Goal: Answer question/provide support: Share knowledge or assist other users

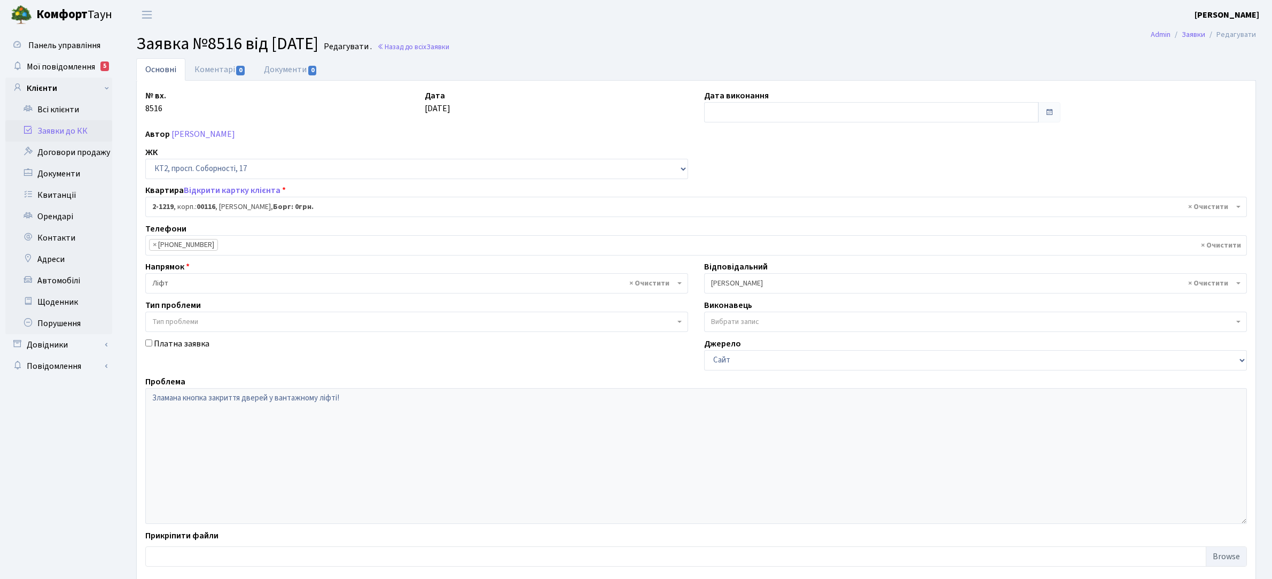
select select "12834"
click at [54, 112] on link "Всі клієнти" at bounding box center [58, 109] width 107 height 21
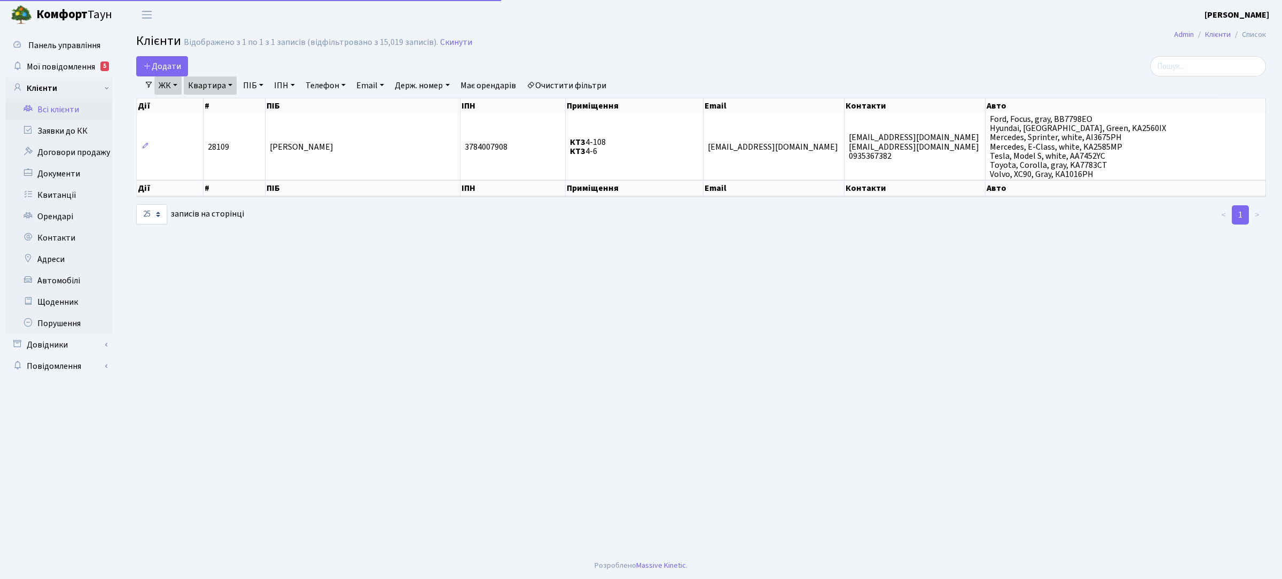
select select "25"
click at [177, 81] on link "ЖК" at bounding box center [167, 85] width 27 height 18
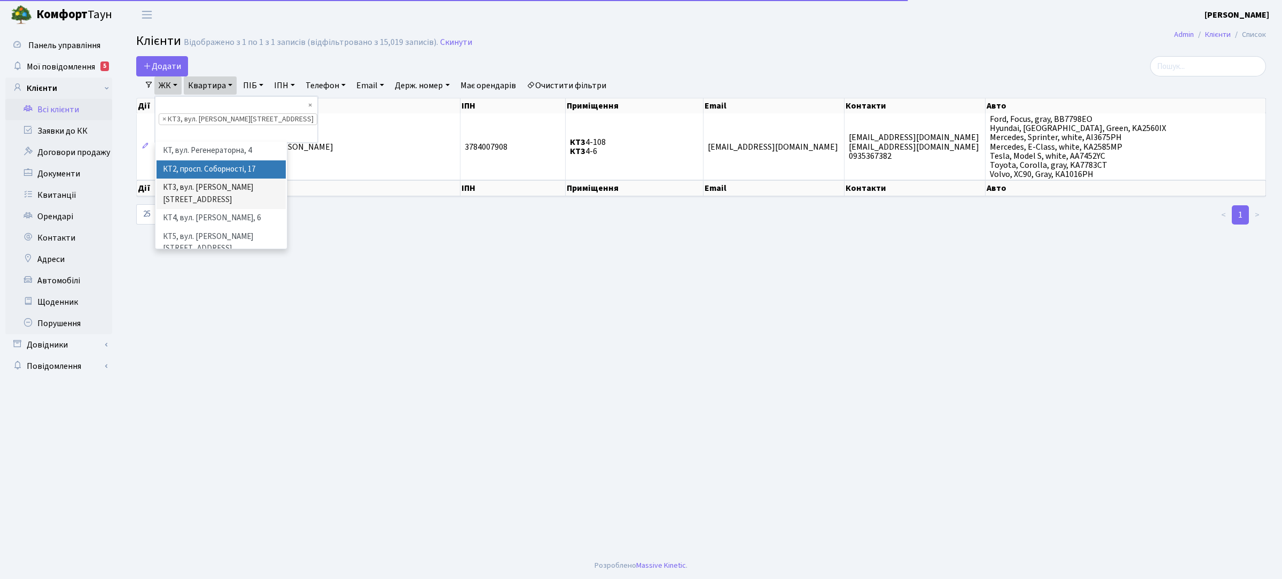
click at [196, 160] on li "КТ2, просп. Соборності, 17" at bounding box center [221, 169] width 129 height 19
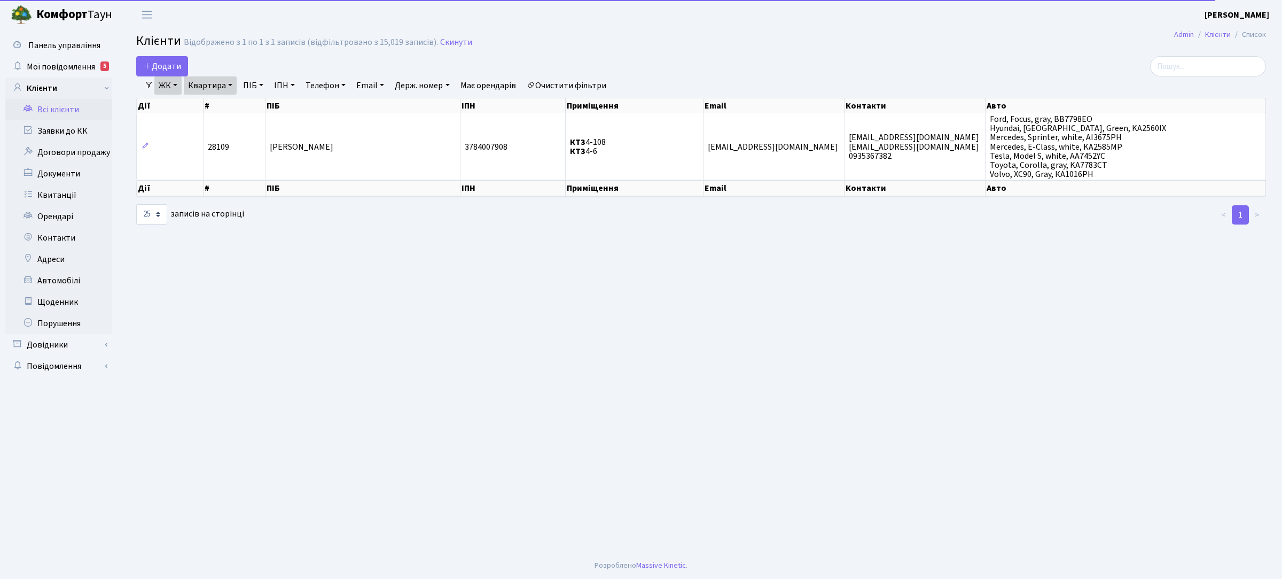
click at [225, 83] on link "Квартира" at bounding box center [210, 85] width 53 height 18
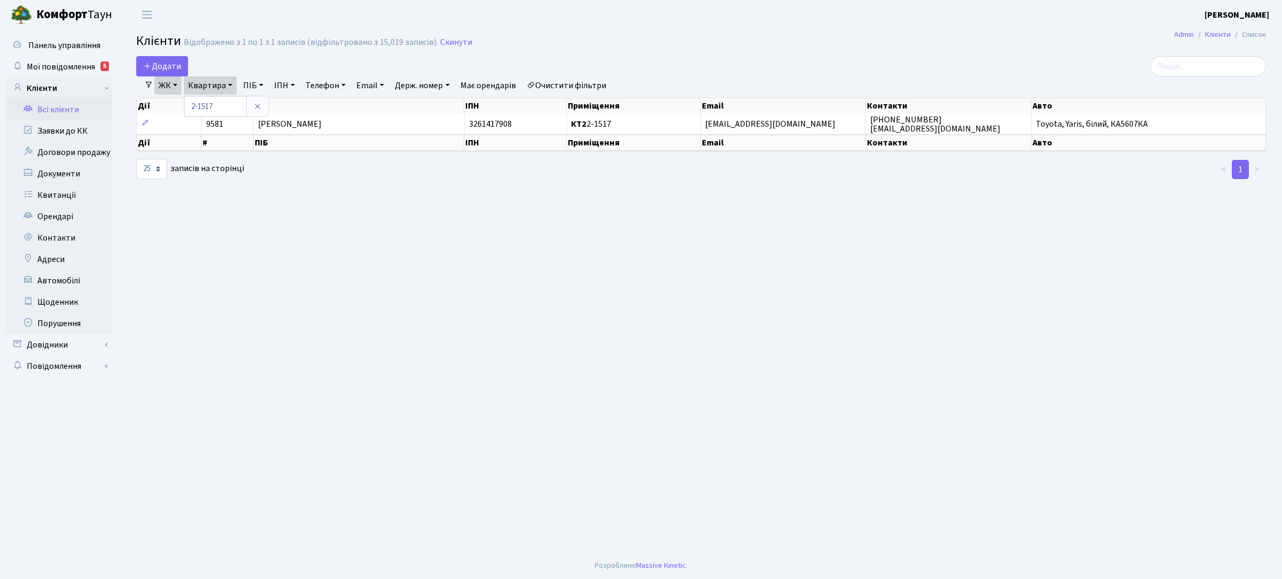
click at [173, 83] on link "ЖК" at bounding box center [167, 85] width 27 height 18
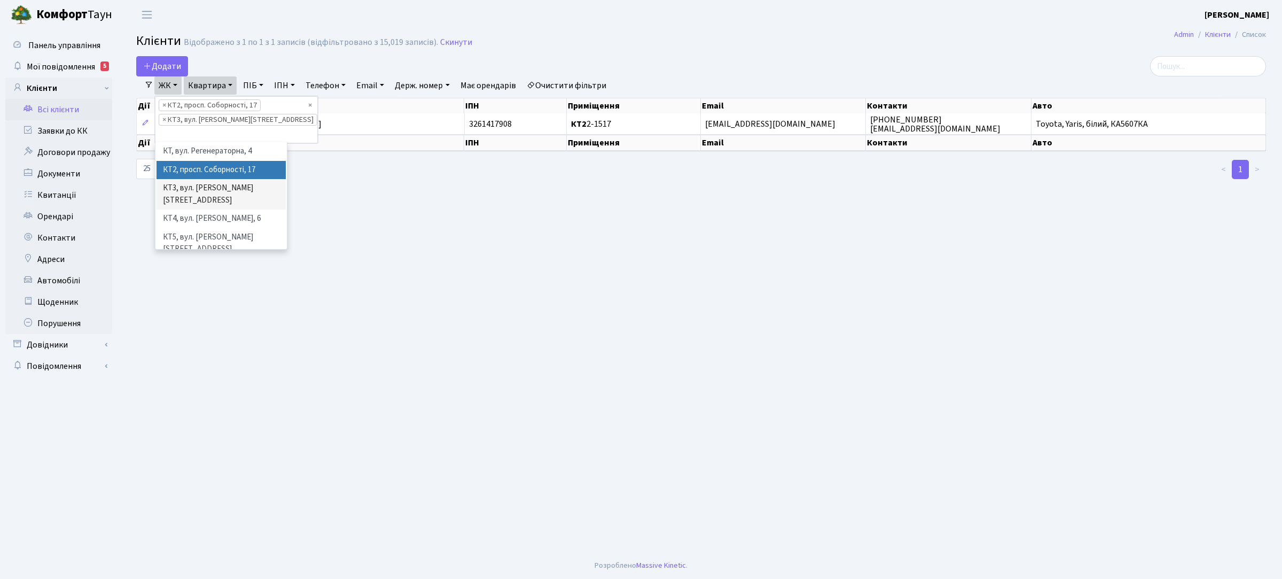
click at [234, 120] on li "× КТ3, вул. Березнева, 16" at bounding box center [238, 120] width 159 height 12
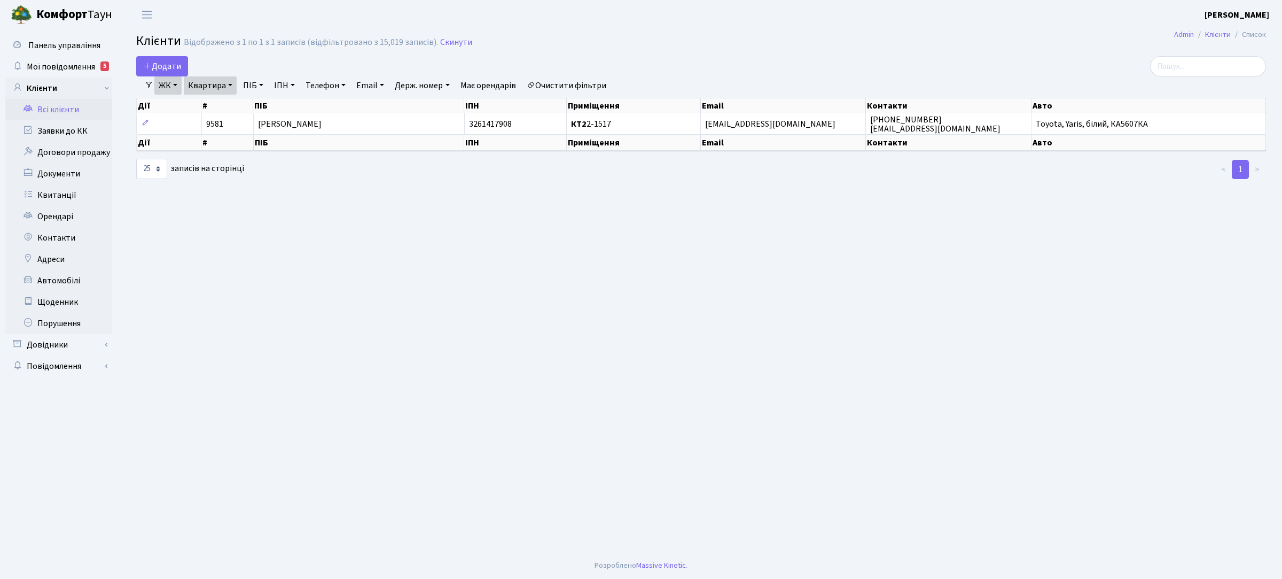
click at [172, 86] on link "ЖК" at bounding box center [167, 85] width 27 height 18
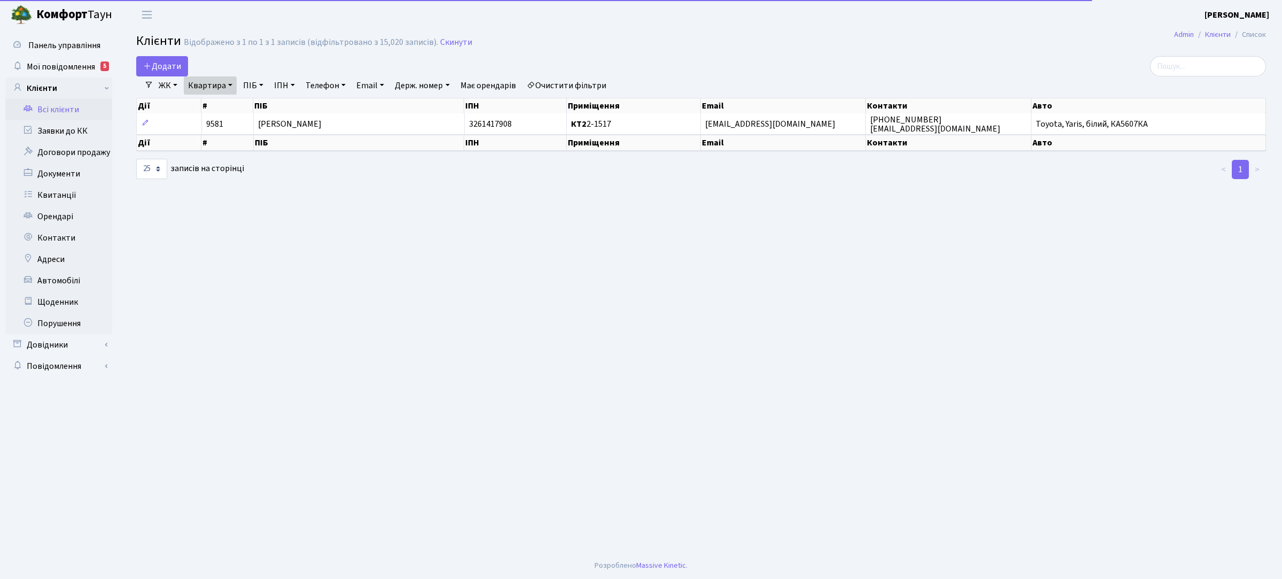
click at [175, 87] on link "ЖК" at bounding box center [167, 85] width 27 height 18
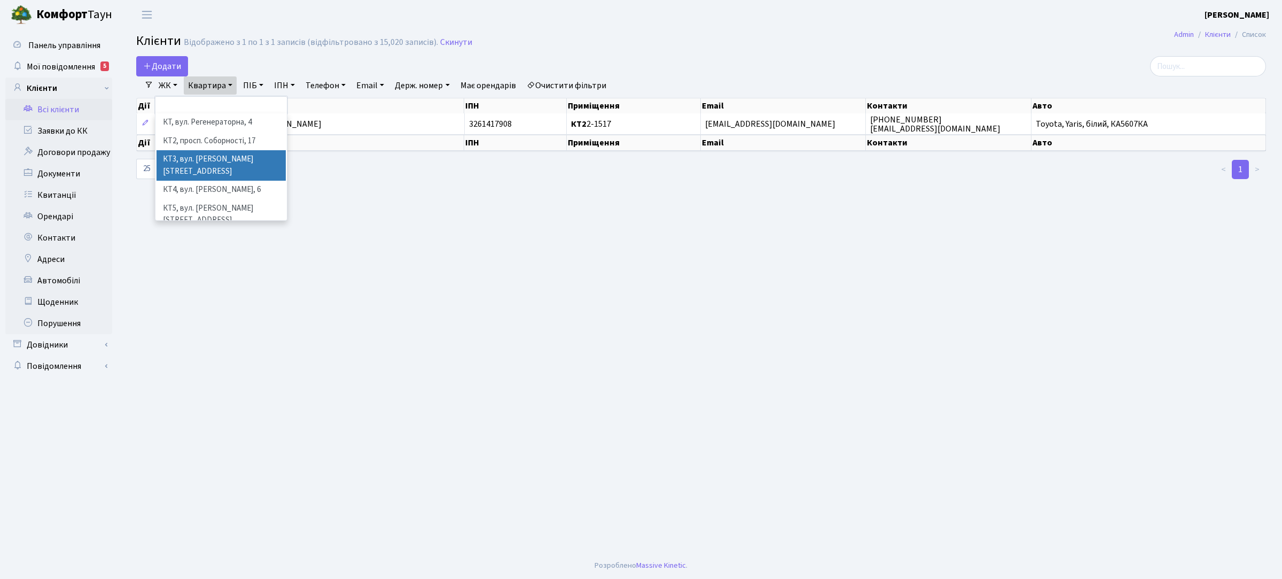
click at [209, 158] on li "КТ3, вул. [PERSON_NAME][STREET_ADDRESS]" at bounding box center [221, 165] width 129 height 30
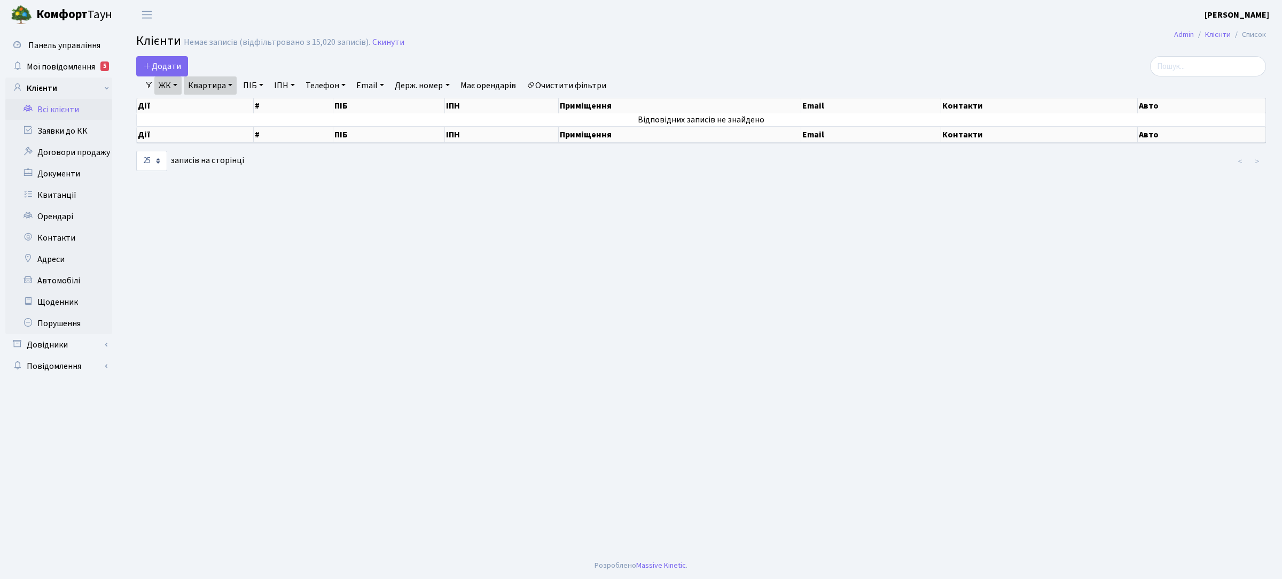
click at [216, 81] on link "Квартира" at bounding box center [210, 85] width 53 height 18
click at [217, 105] on input "2-1517" at bounding box center [215, 106] width 63 height 20
type input "2"
click at [192, 108] on input "109" at bounding box center [215, 106] width 63 height 20
type input "4-109"
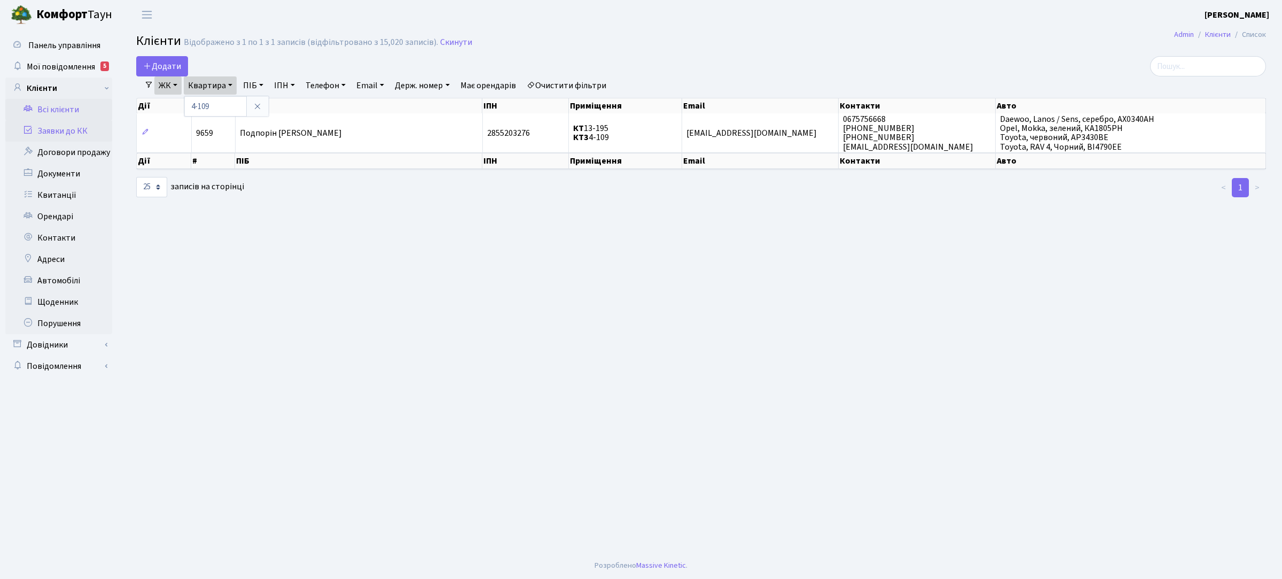
click at [73, 130] on link "Заявки до КК" at bounding box center [58, 130] width 107 height 21
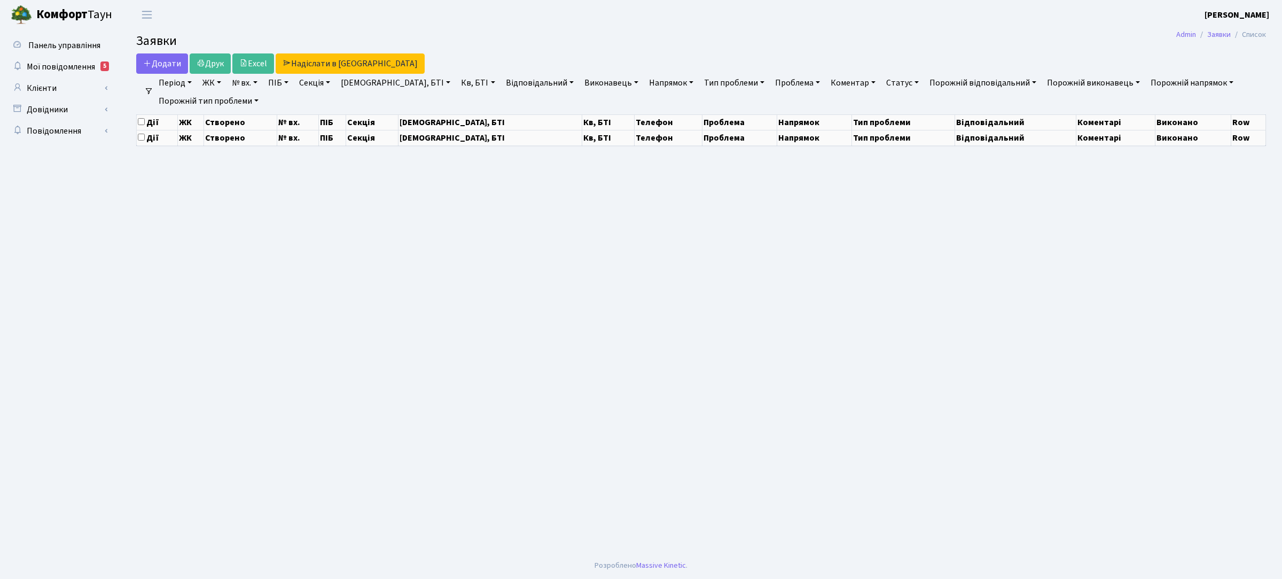
select select "25"
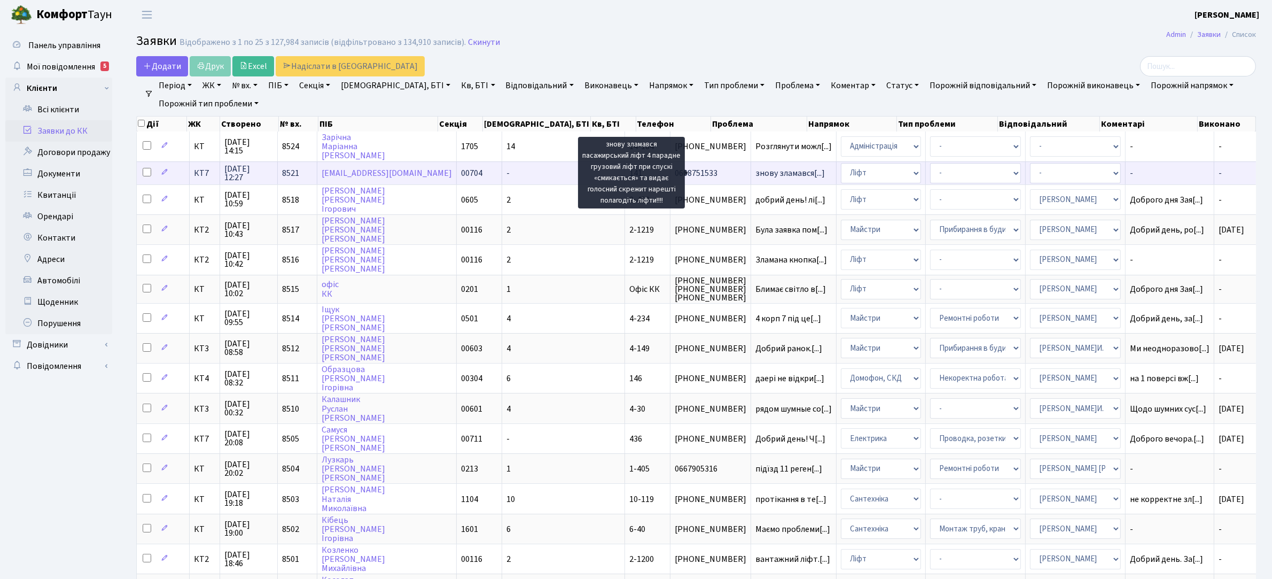
click at [756, 175] on span "знову зламався[...]" at bounding box center [790, 173] width 69 height 12
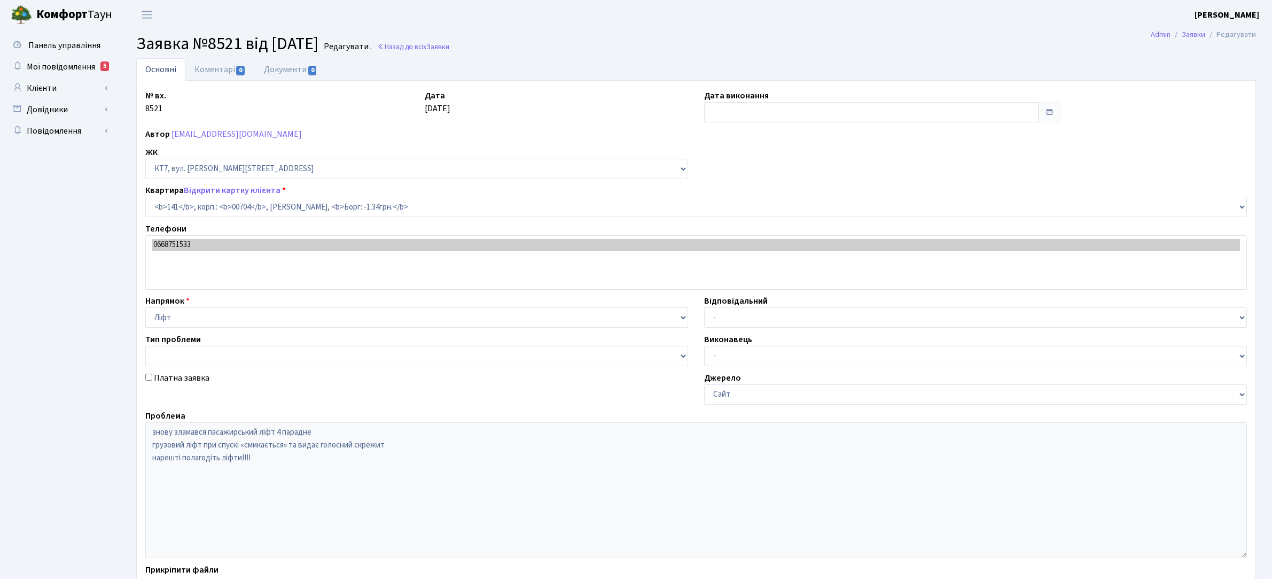
select select "18544"
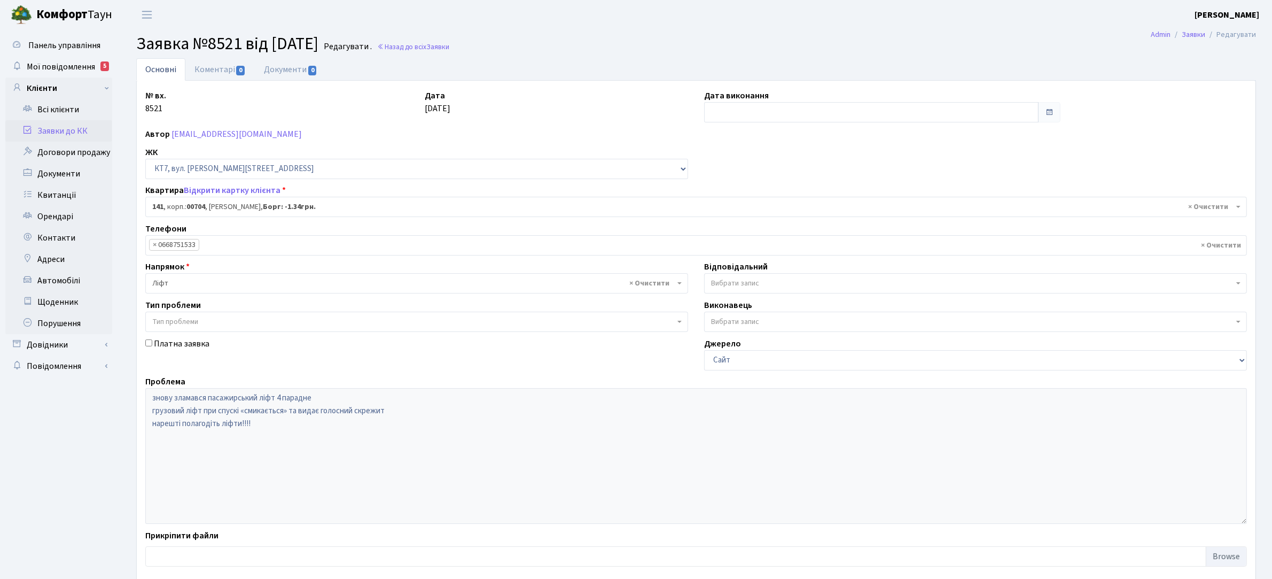
click at [72, 130] on link "Заявки до КК" at bounding box center [58, 130] width 107 height 21
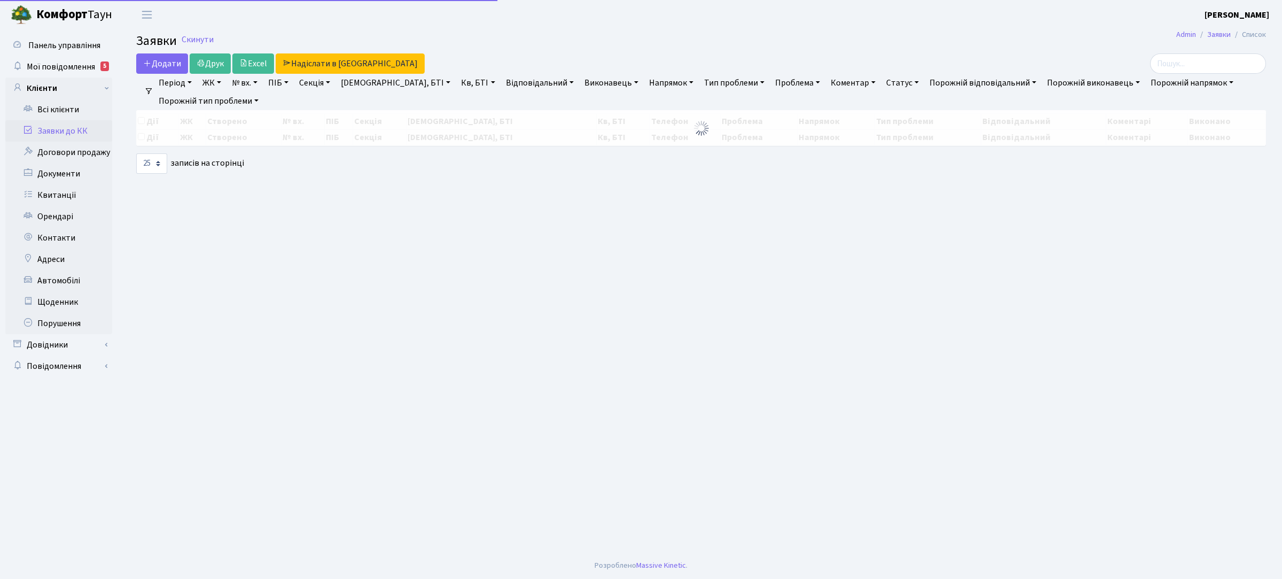
select select "25"
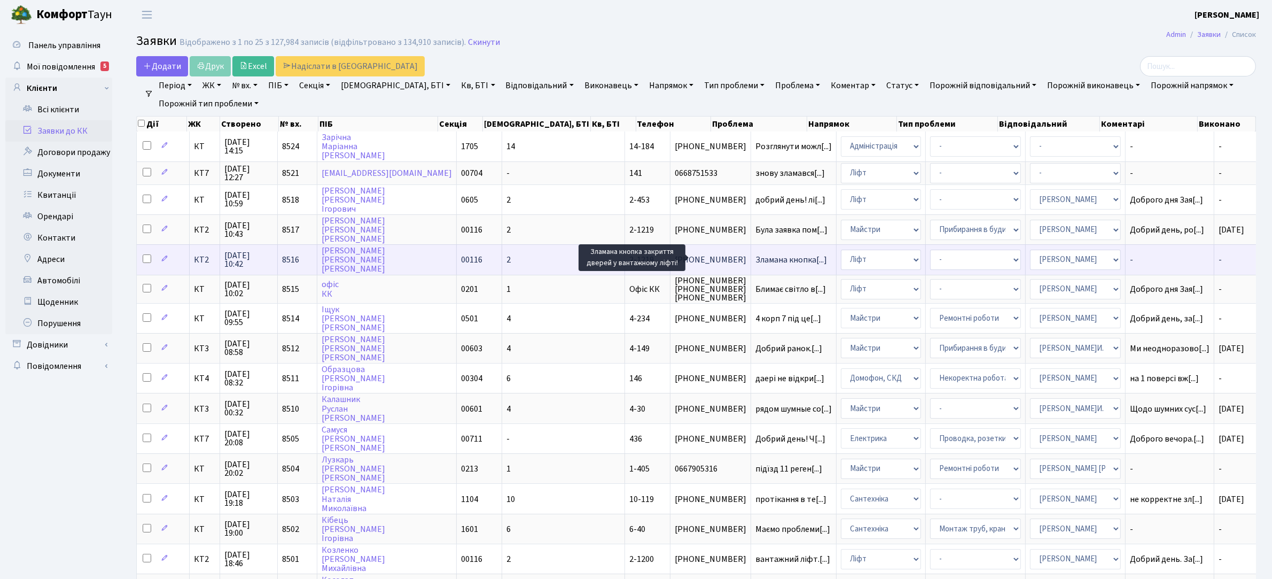
click at [756, 258] on span "Зламана кнопка[...]" at bounding box center [792, 260] width 72 height 12
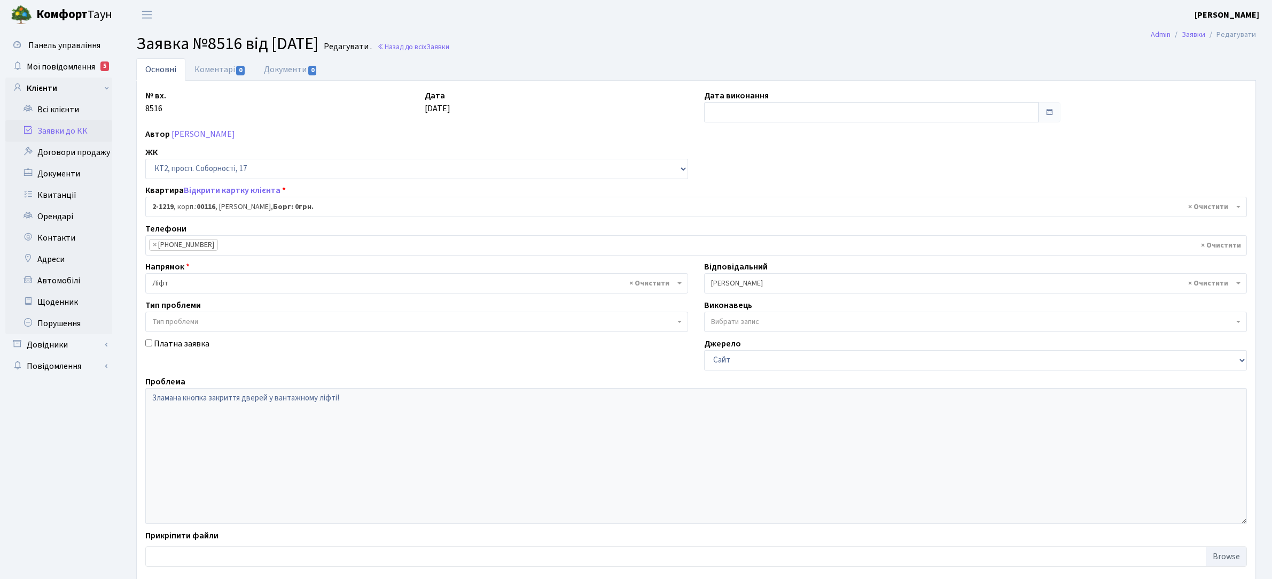
select select "12834"
click at [211, 70] on link "Коментарі 0" at bounding box center [219, 69] width 69 height 22
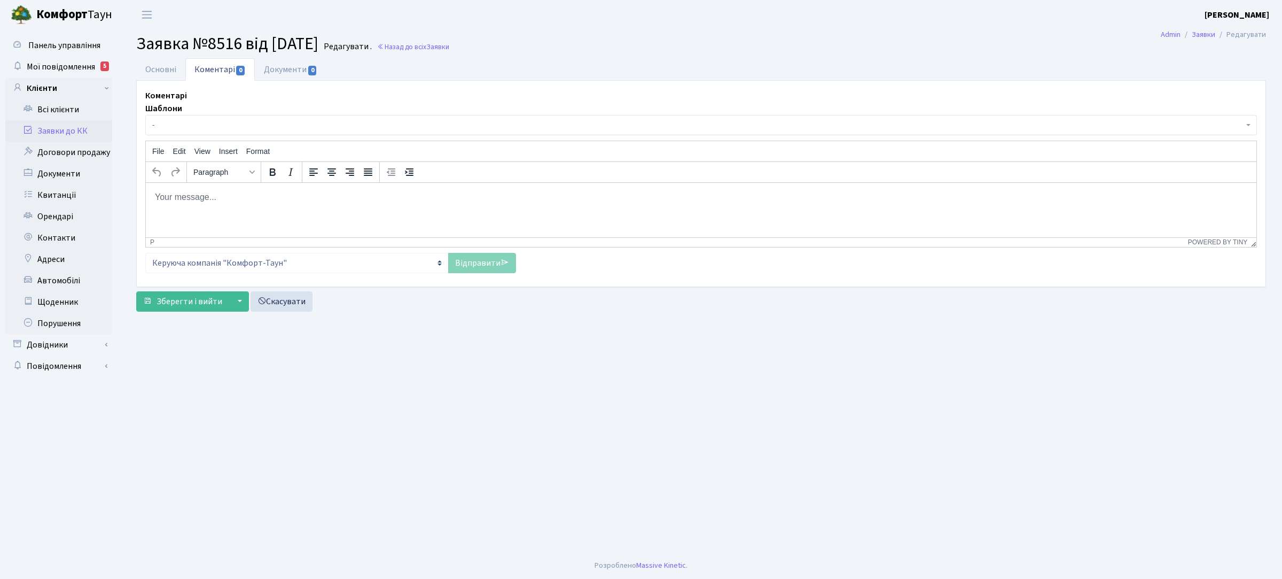
click at [243, 195] on p "Rich Text Area. Press ALT-0 for help." at bounding box center [701, 197] width 1094 height 12
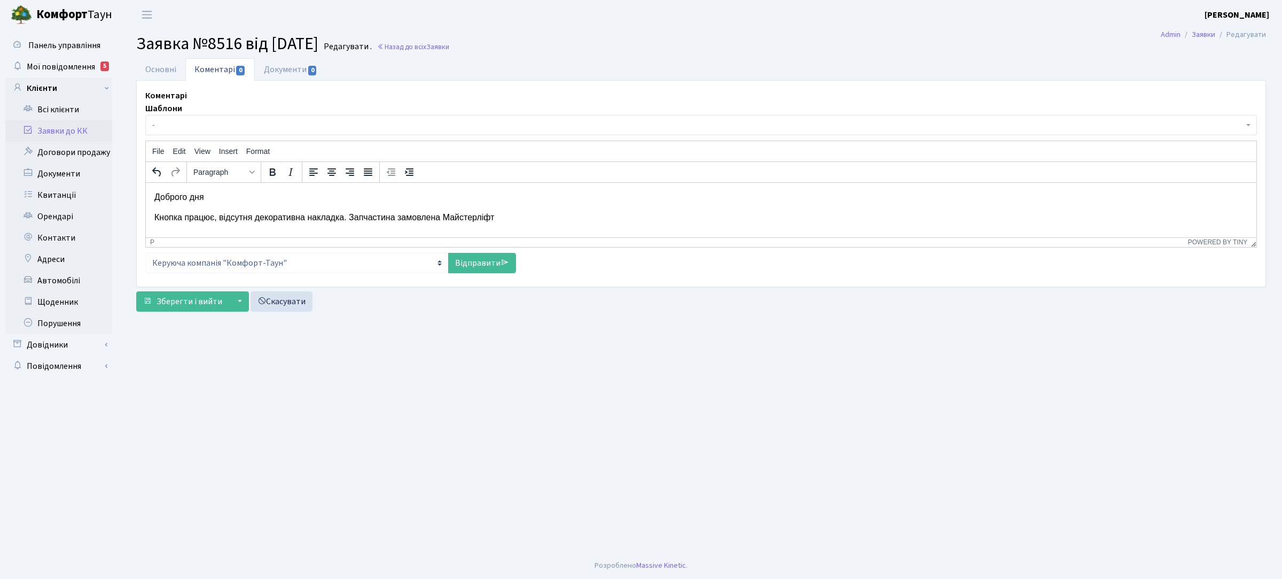
click at [434, 216] on p "Кнопка працює, відсутня декоративна накладка. Запчастина замовлена Майстерліфт" at bounding box center [701, 217] width 1094 height 12
click at [469, 262] on link "Відправити" at bounding box center [482, 263] width 68 height 20
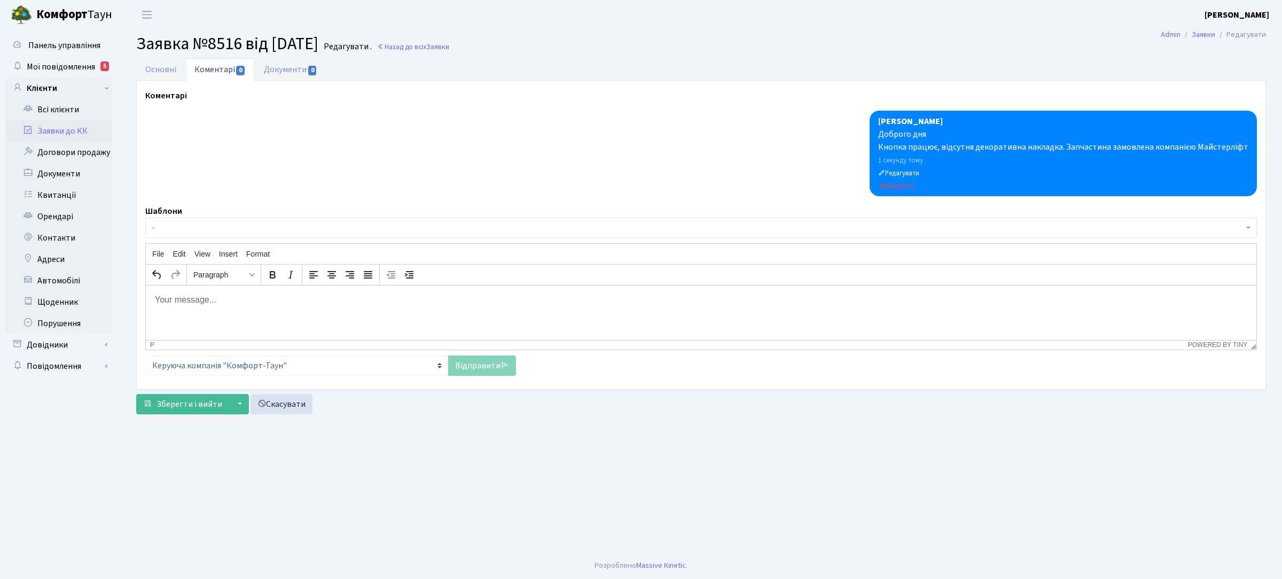
click at [75, 130] on link "Заявки до КК" at bounding box center [58, 130] width 107 height 21
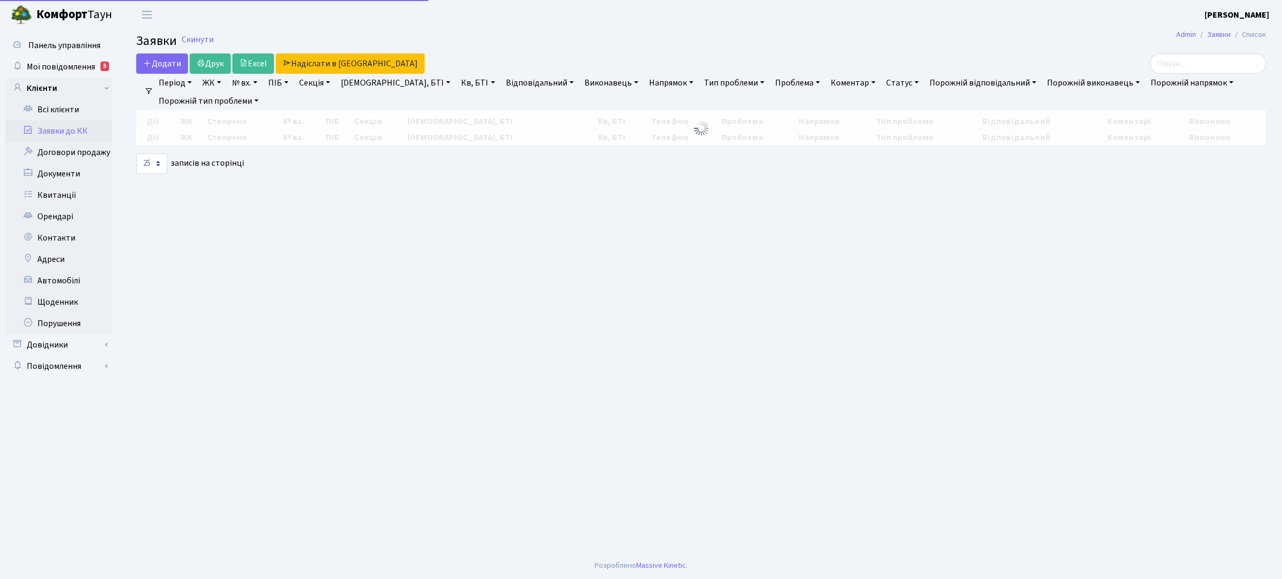
select select "25"
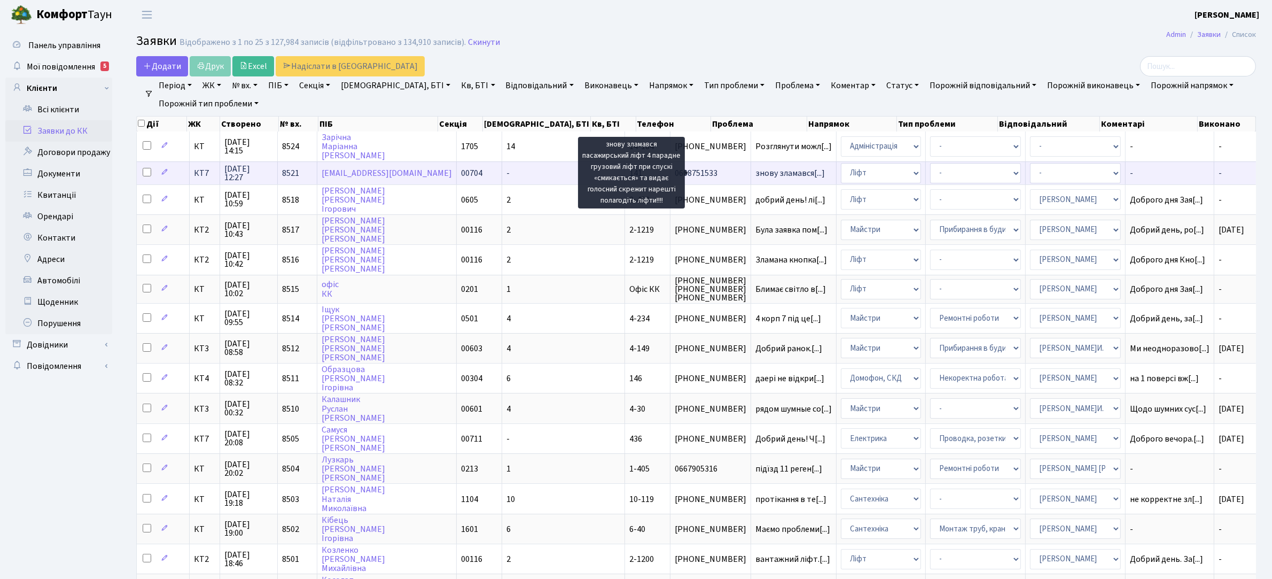
click at [756, 174] on span "знову зламався[...]" at bounding box center [790, 173] width 69 height 12
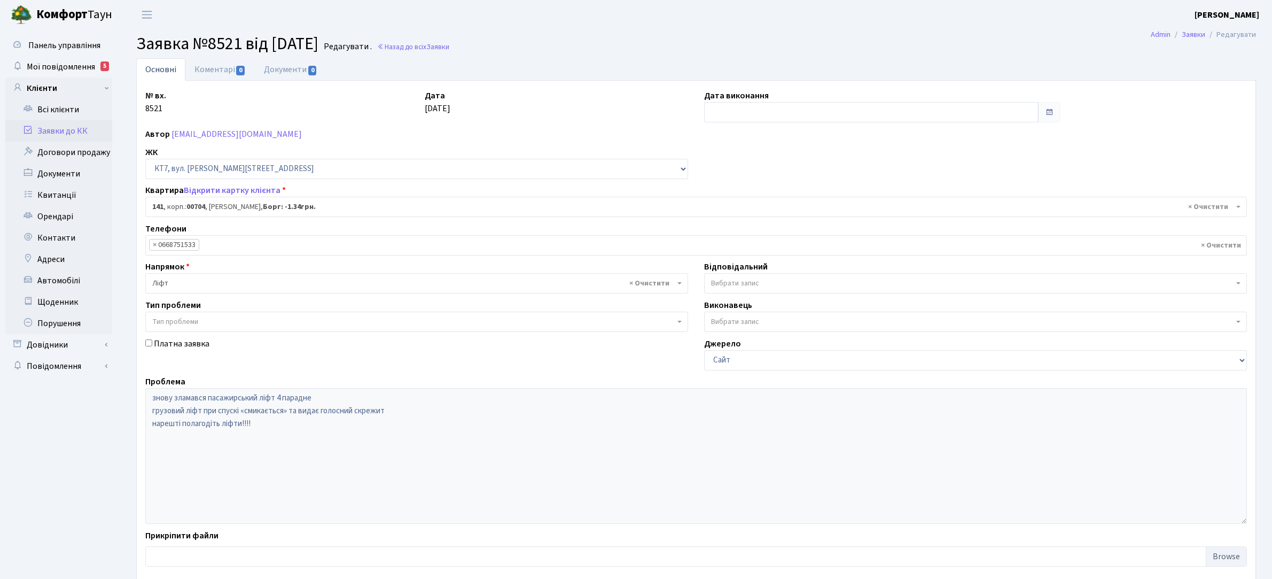
select select "18544"
click at [227, 68] on link "Коментарі 0" at bounding box center [219, 69] width 69 height 22
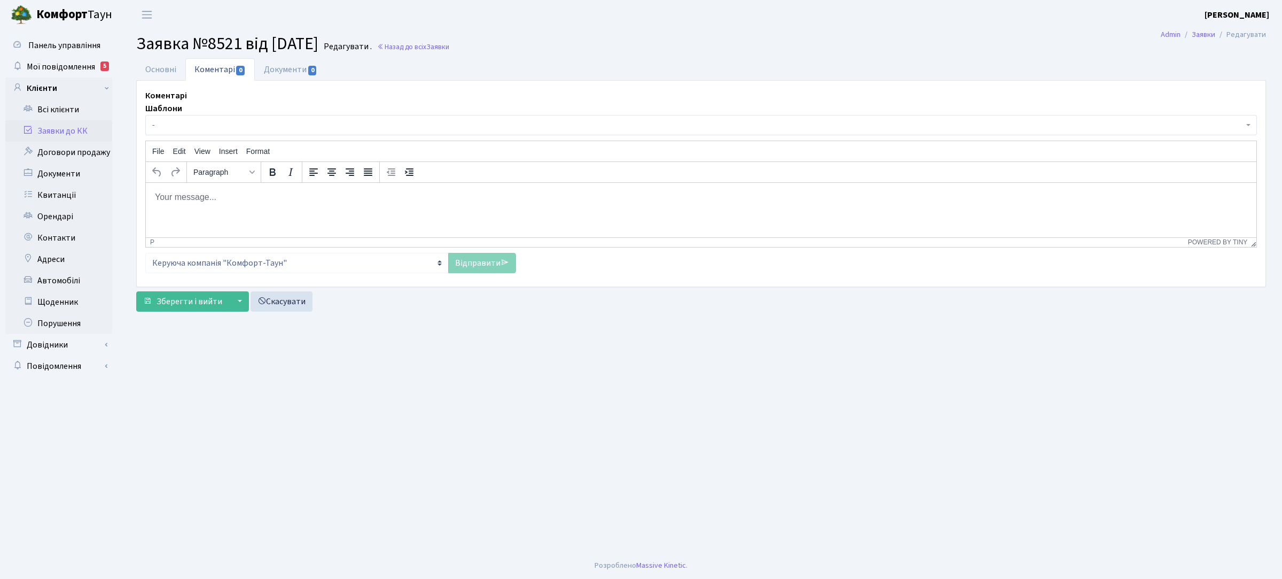
click at [394, 198] on p "Rich Text Area. Press ALT-0 for help." at bounding box center [701, 197] width 1094 height 12
click at [479, 264] on link "Відправити" at bounding box center [482, 263] width 68 height 20
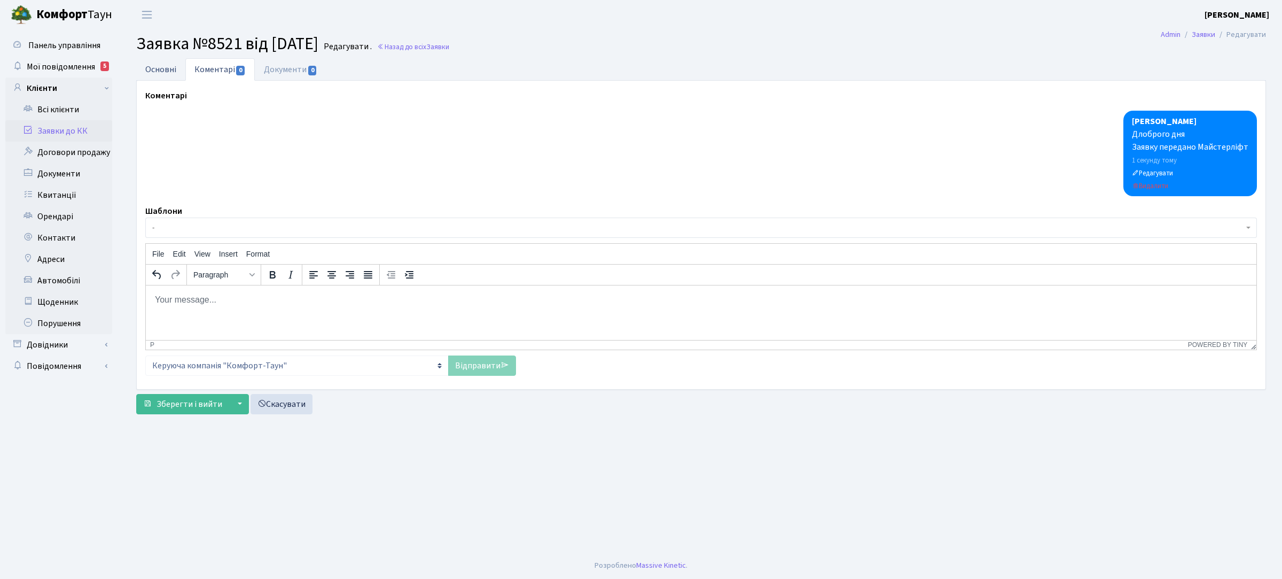
click at [172, 68] on link "Основні" at bounding box center [160, 69] width 49 height 22
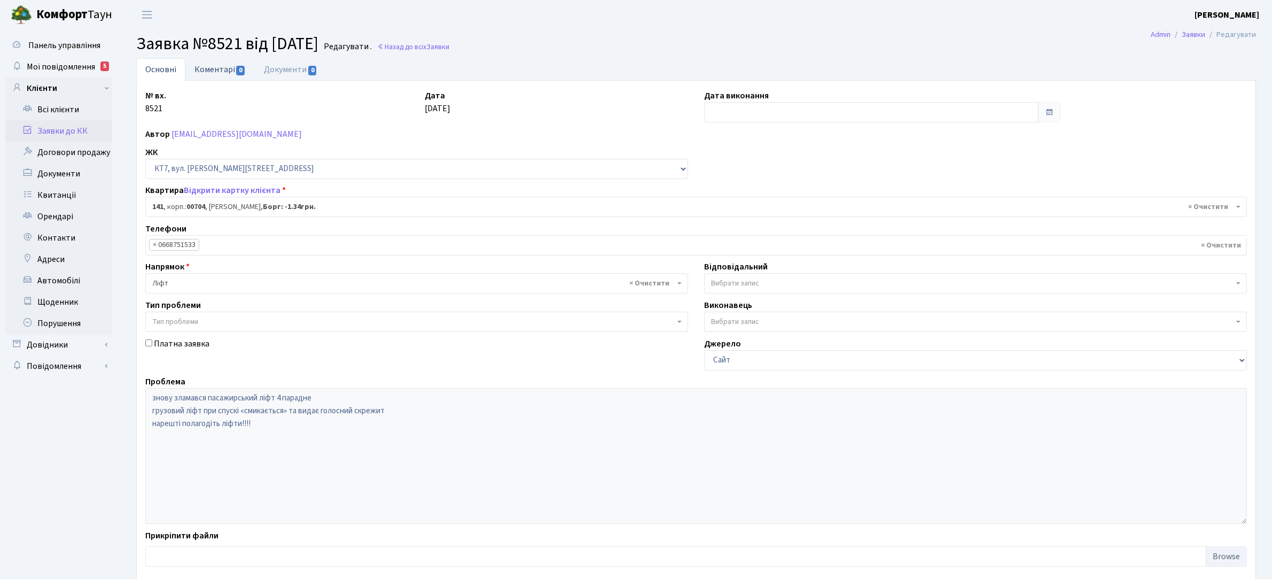
click at [213, 77] on link "Коментарі 0" at bounding box center [219, 69] width 69 height 22
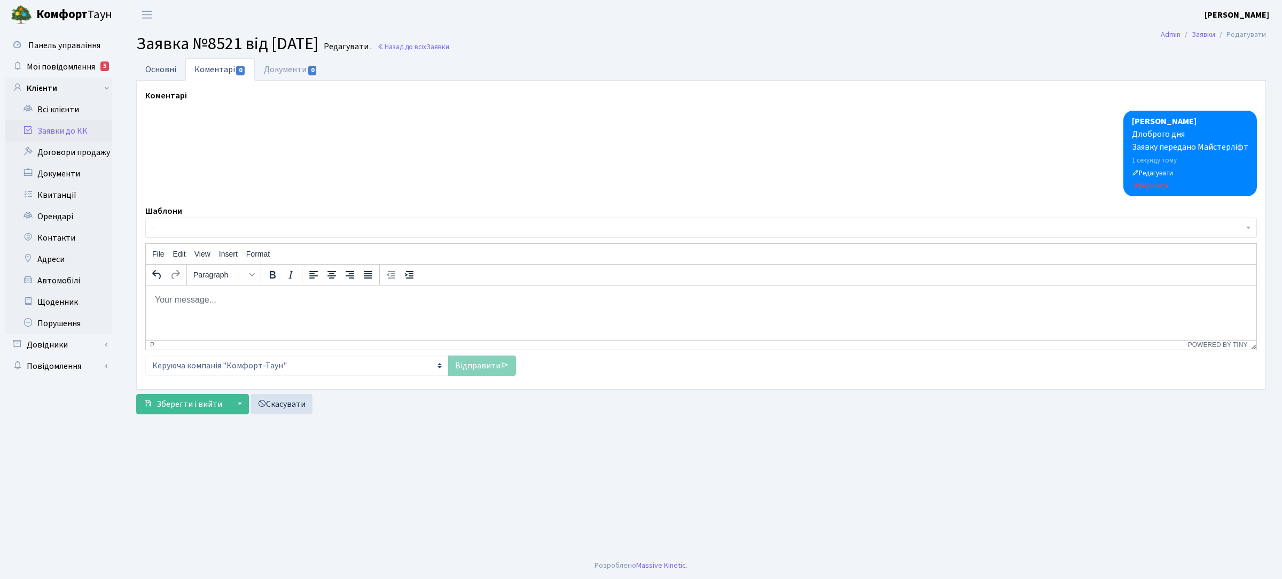
click at [165, 67] on link "Основні" at bounding box center [160, 69] width 49 height 22
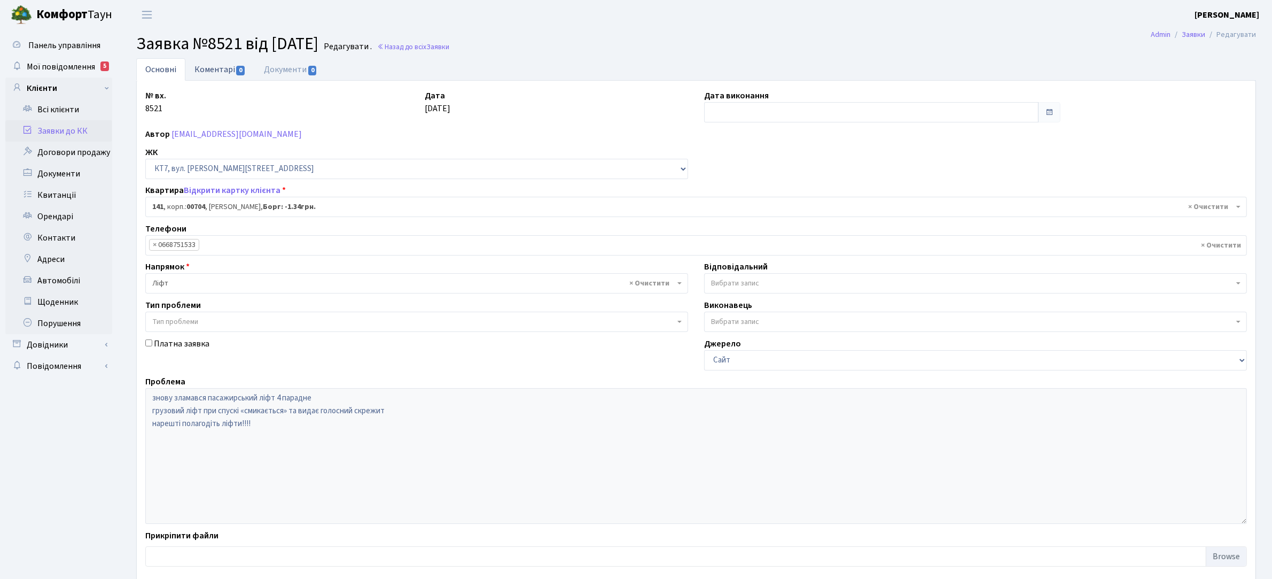
click at [212, 72] on link "Коментарі 0" at bounding box center [219, 69] width 69 height 22
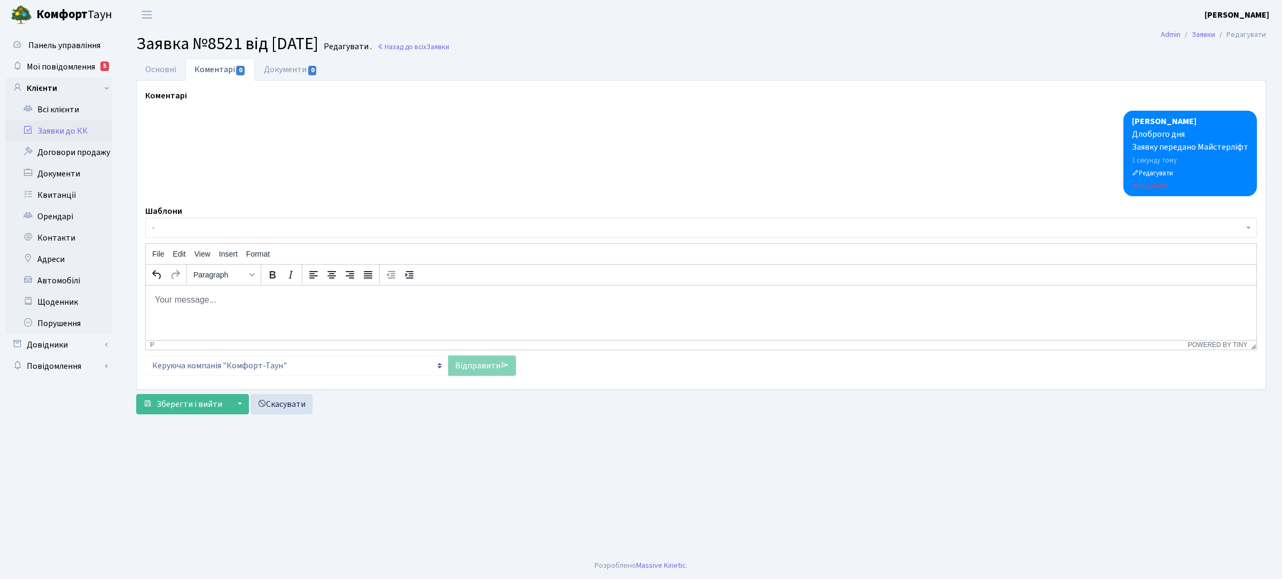
click at [73, 128] on link "Заявки до КК" at bounding box center [58, 130] width 107 height 21
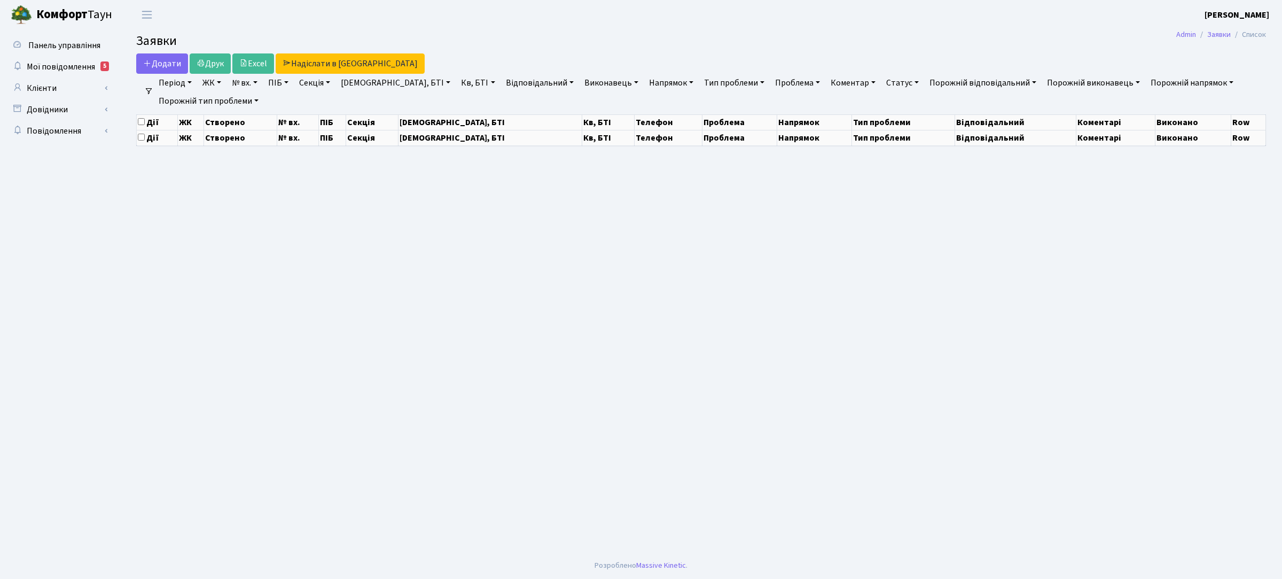
select select "25"
